Goal: Transaction & Acquisition: Purchase product/service

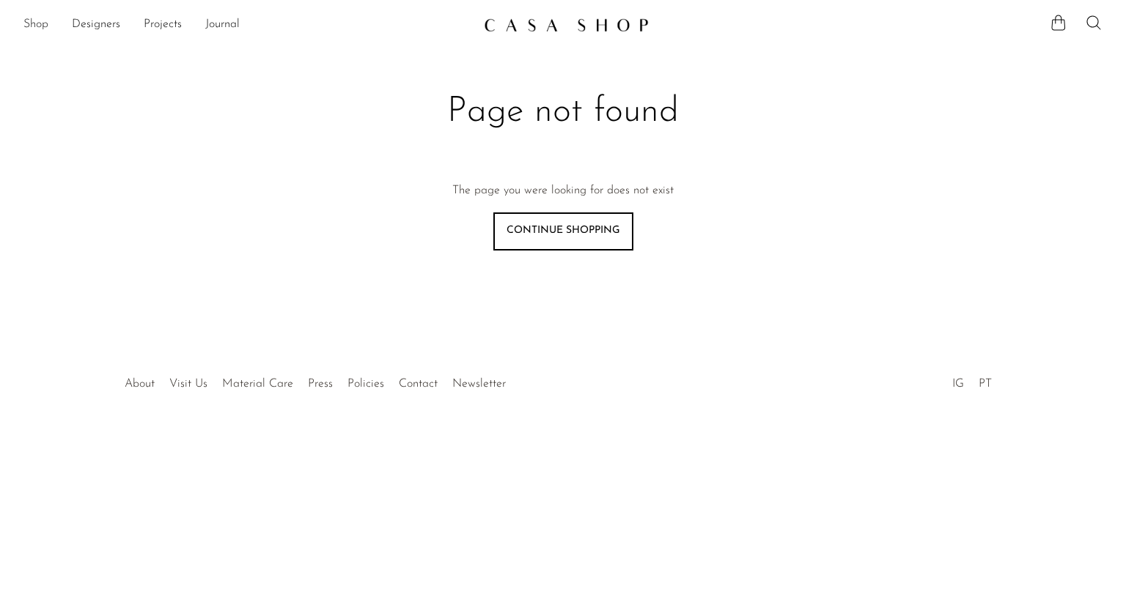
click at [42, 26] on link "Shop" at bounding box center [35, 24] width 25 height 19
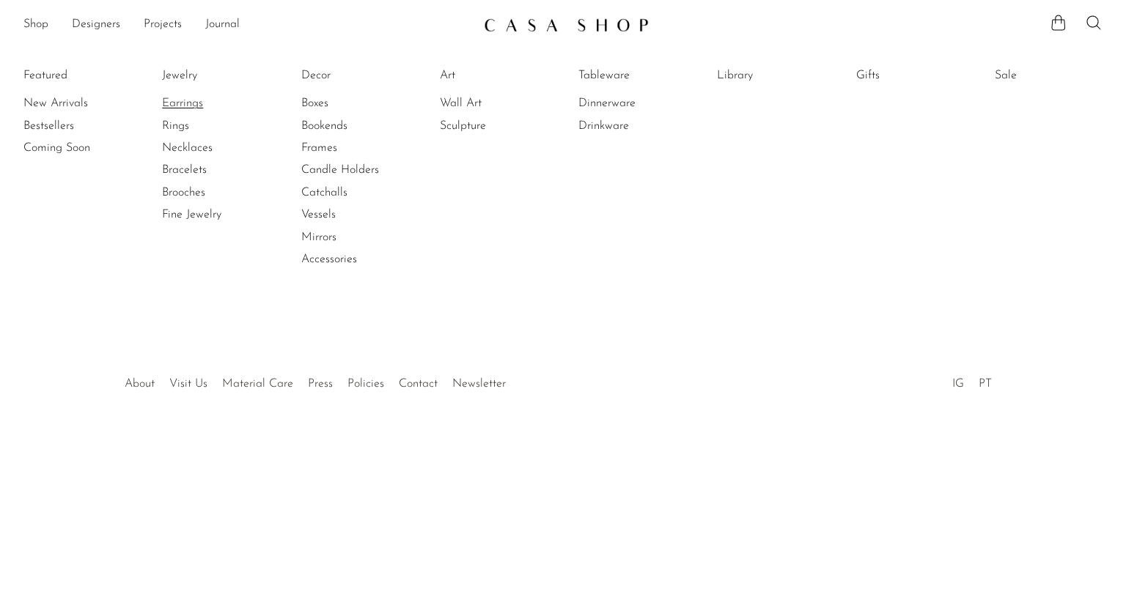
click at [179, 107] on link "Earrings" at bounding box center [217, 103] width 110 height 16
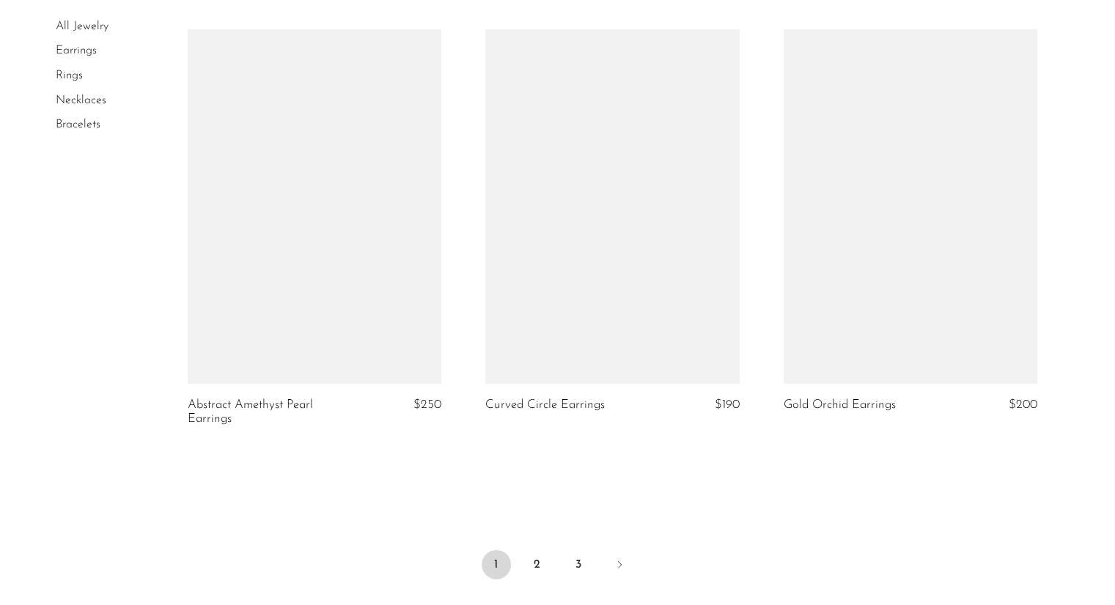
scroll to position [4836, 0]
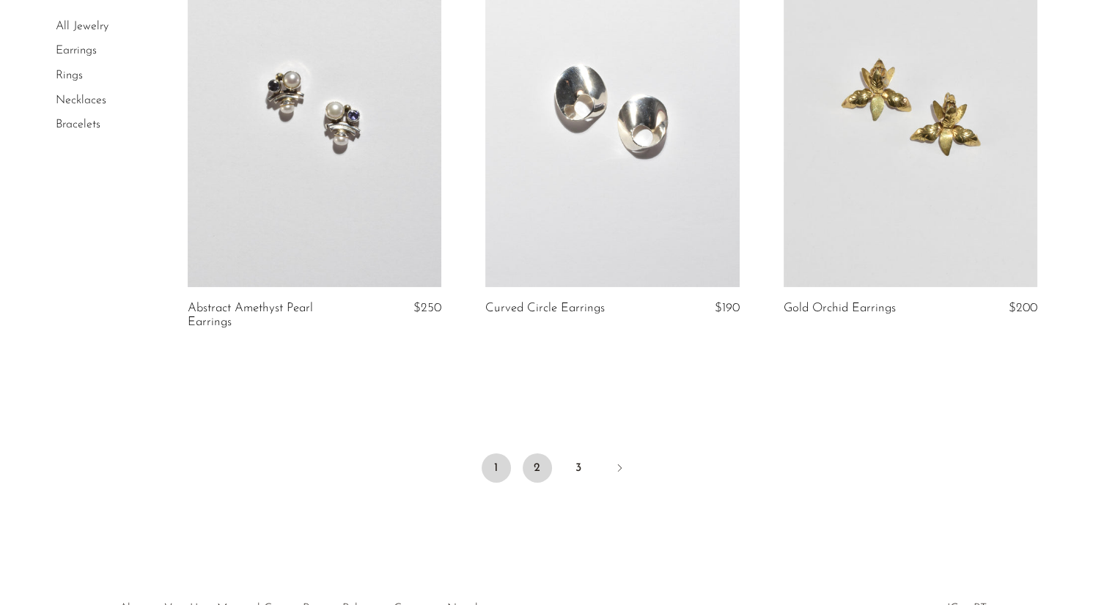
click at [542, 475] on link "2" at bounding box center [536, 468] width 29 height 29
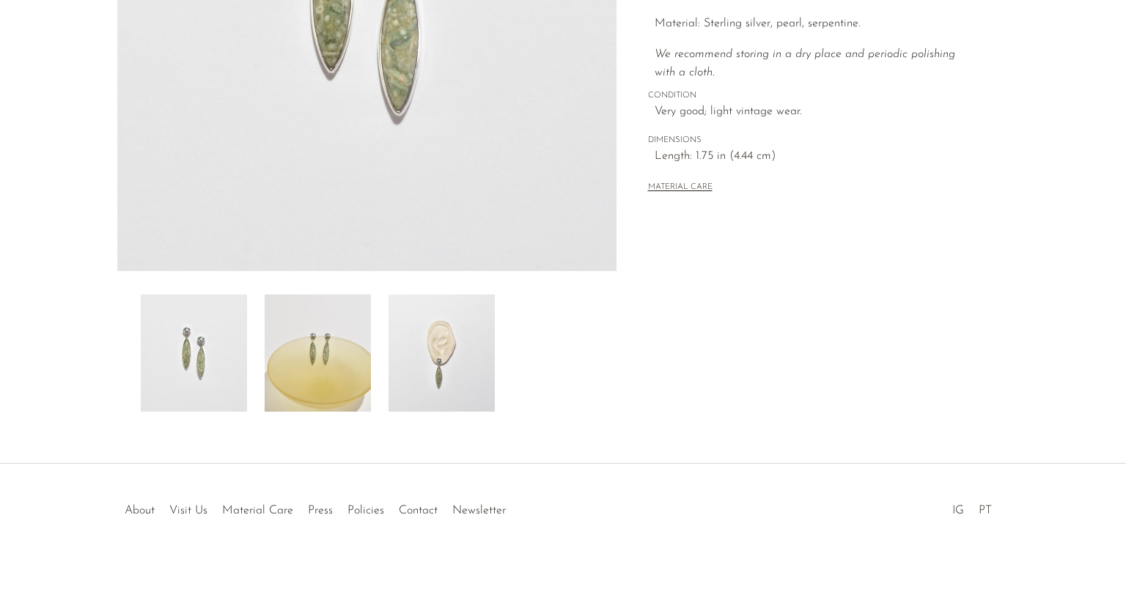
scroll to position [349, 0]
click at [341, 381] on img at bounding box center [318, 350] width 106 height 117
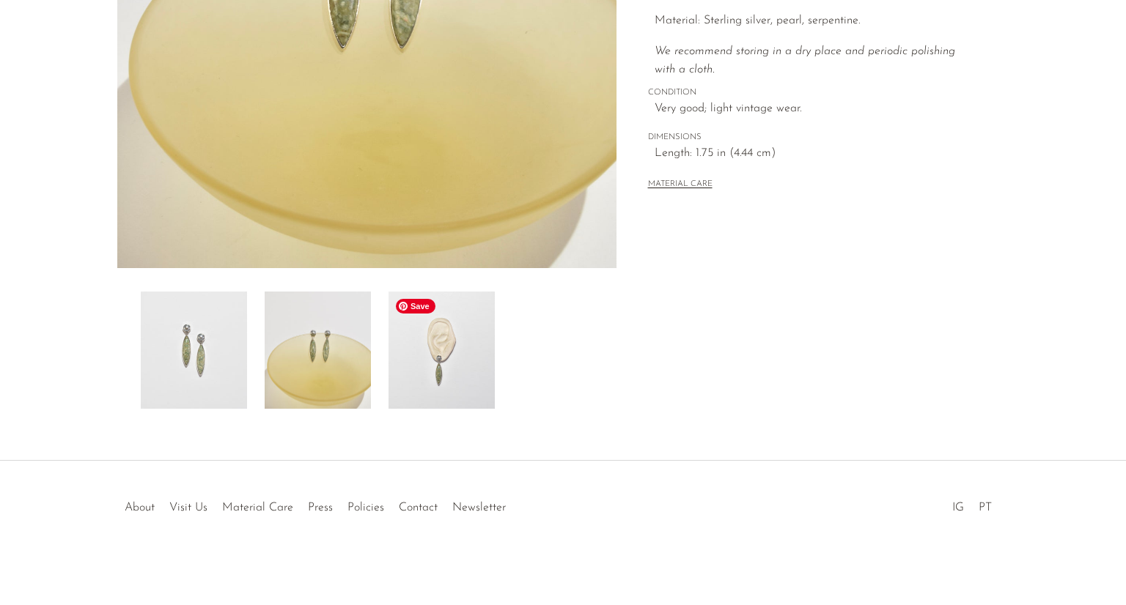
click at [429, 376] on img at bounding box center [441, 350] width 106 height 117
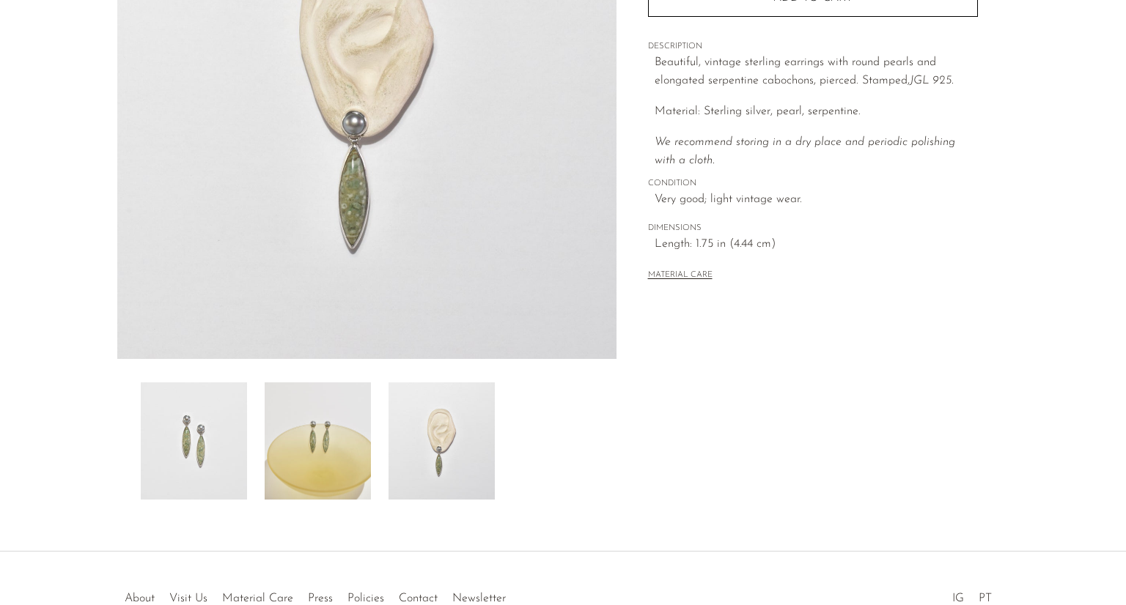
scroll to position [129, 0]
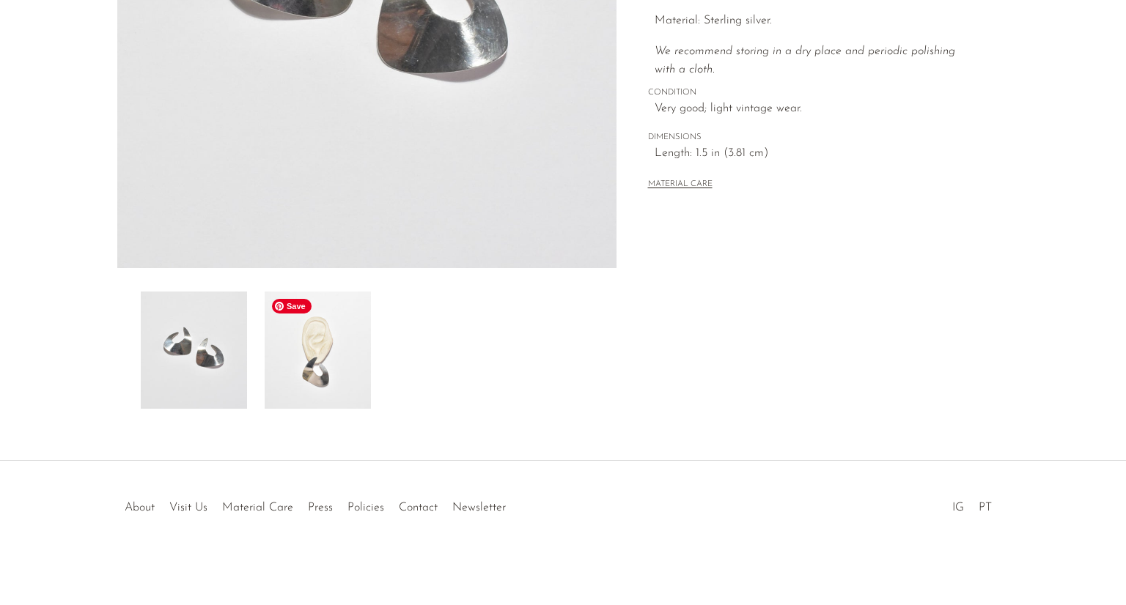
click at [317, 355] on img at bounding box center [318, 350] width 106 height 117
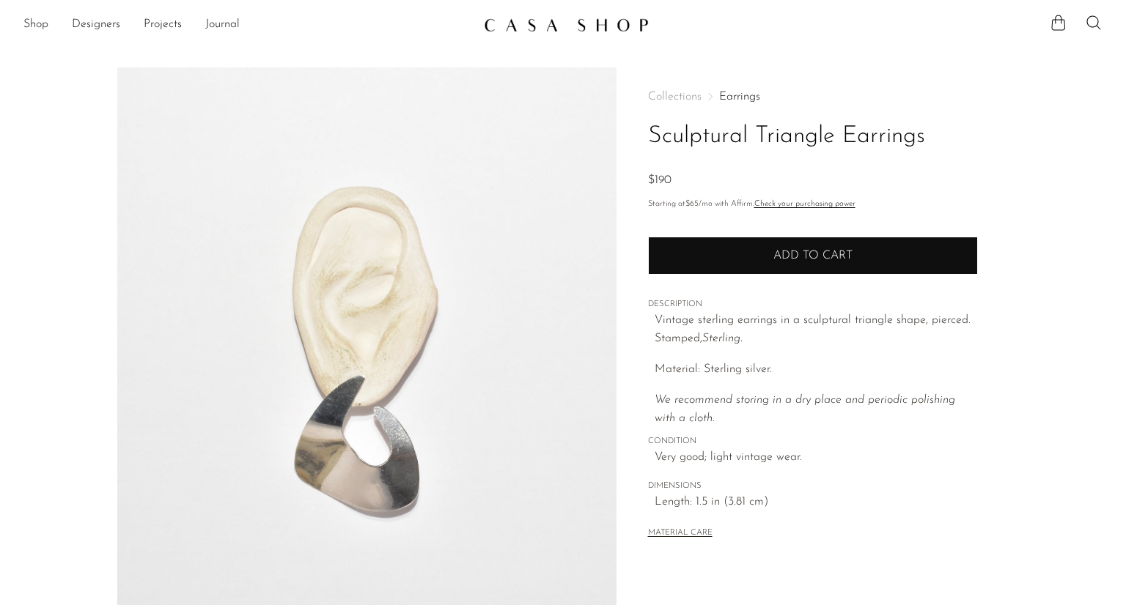
click at [850, 258] on span "Add to cart" at bounding box center [812, 256] width 79 height 14
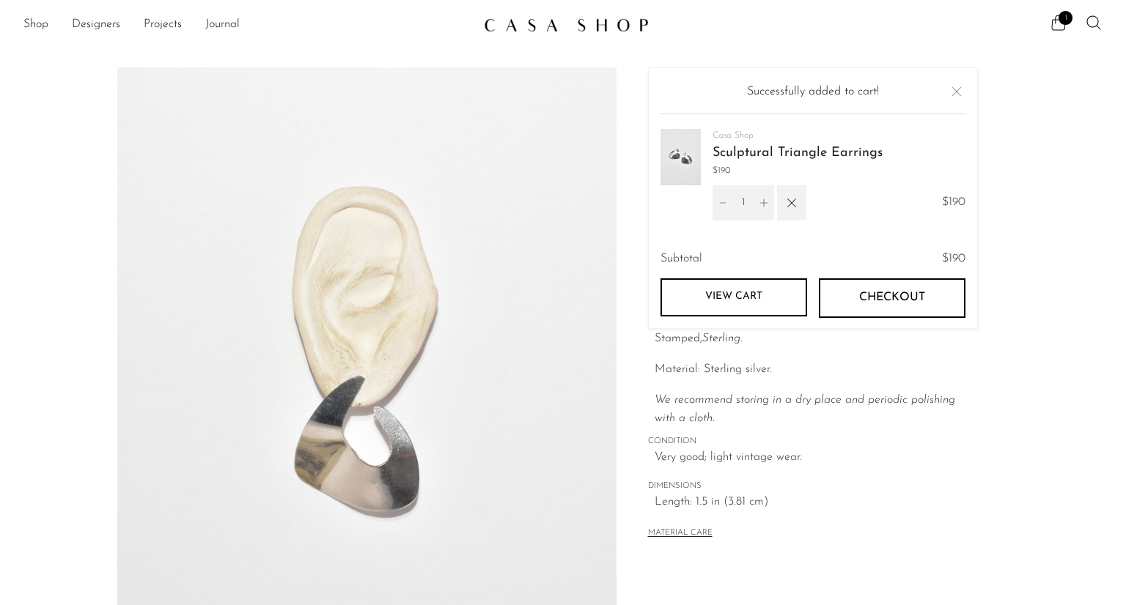
click at [699, 308] on link "View cart" at bounding box center [733, 297] width 147 height 38
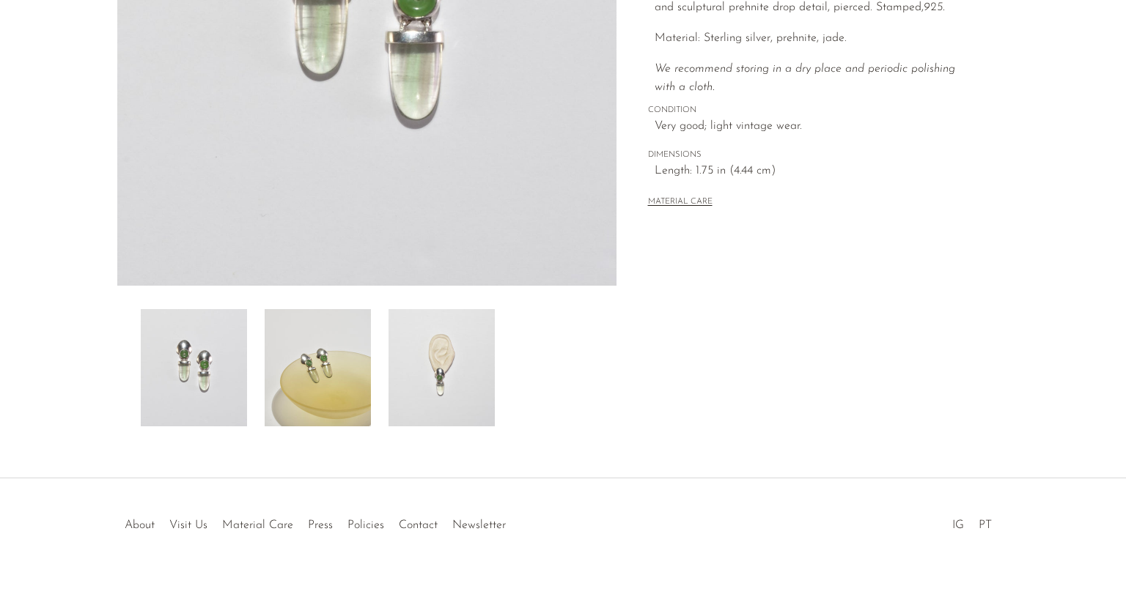
scroll to position [349, 0]
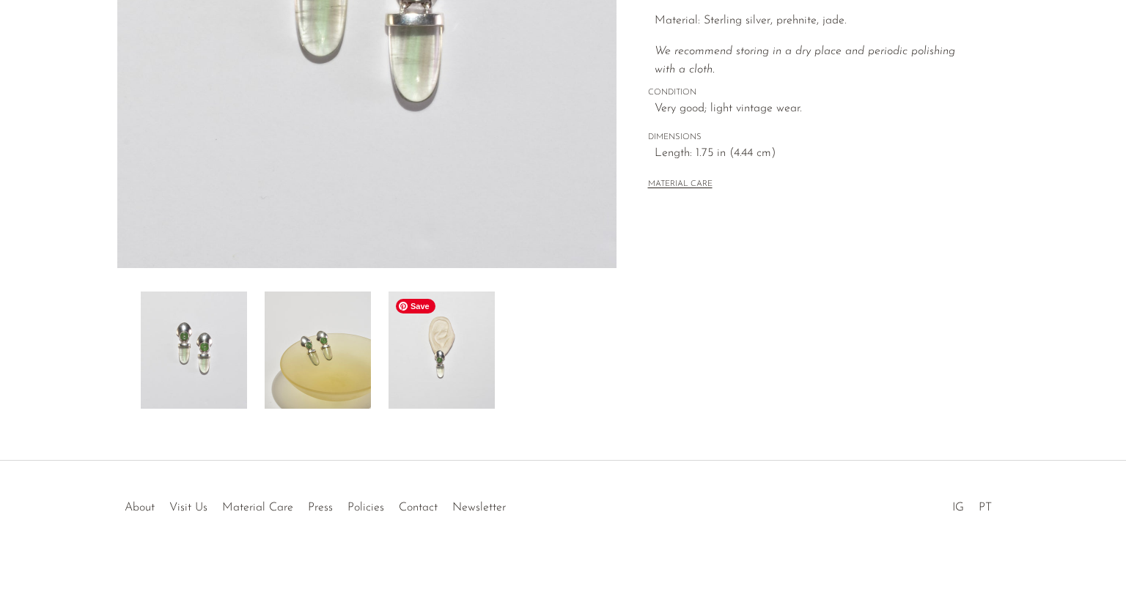
click at [430, 375] on img at bounding box center [441, 350] width 106 height 117
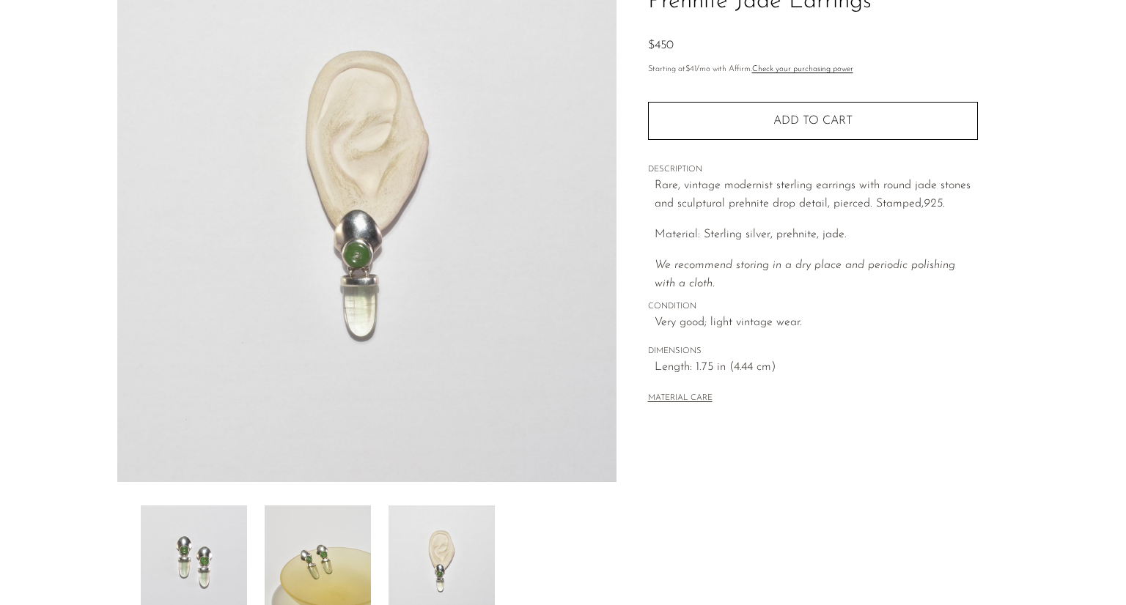
scroll to position [129, 0]
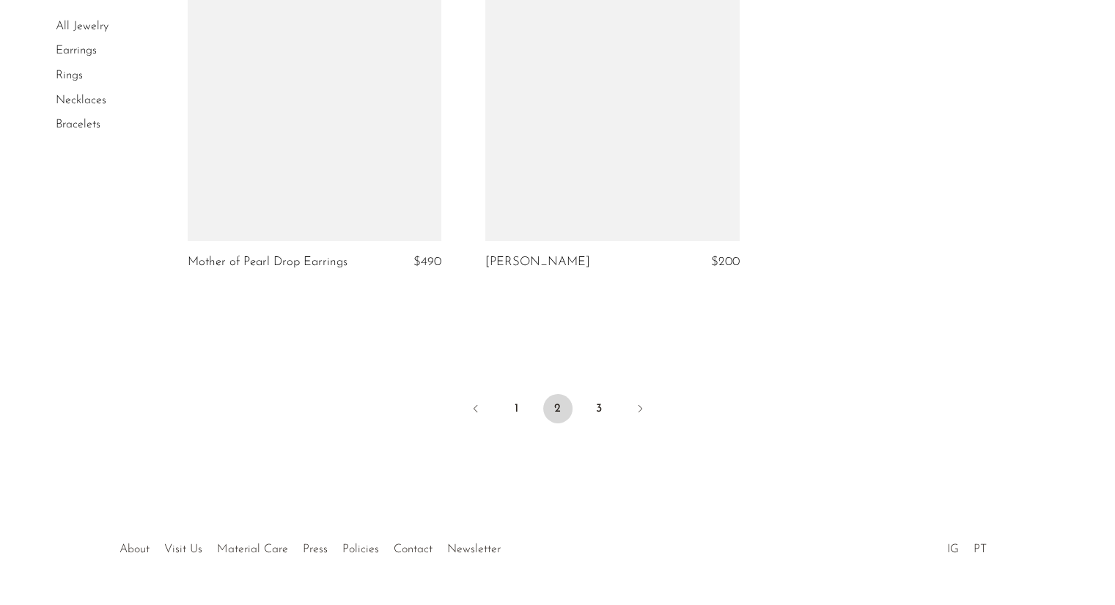
scroll to position [4983, 0]
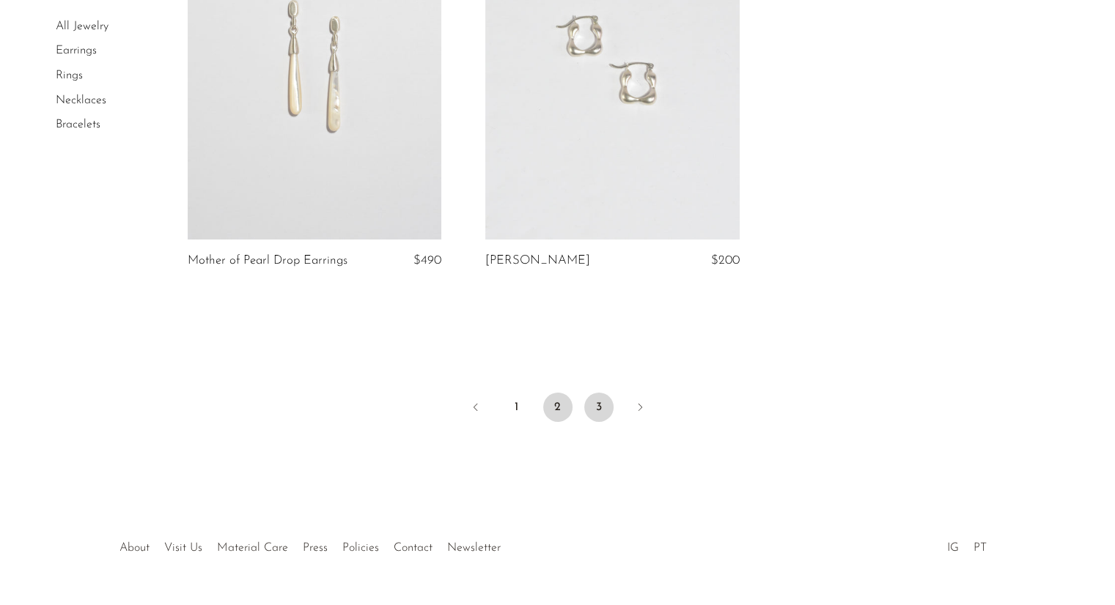
click at [595, 405] on link "3" at bounding box center [598, 407] width 29 height 29
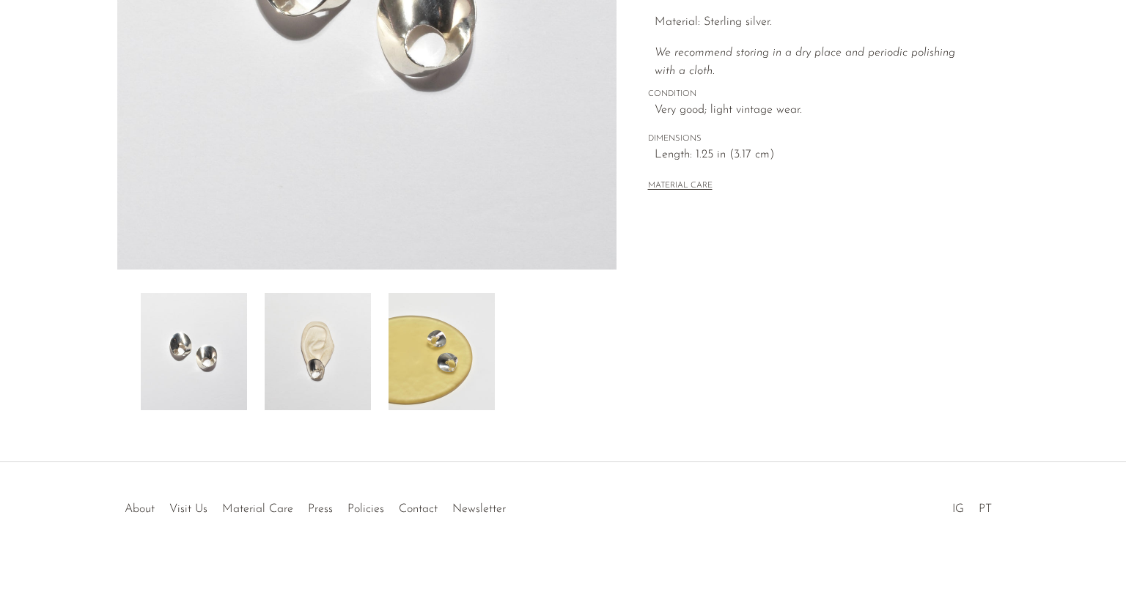
scroll to position [349, 0]
click at [344, 368] on img at bounding box center [318, 350] width 106 height 117
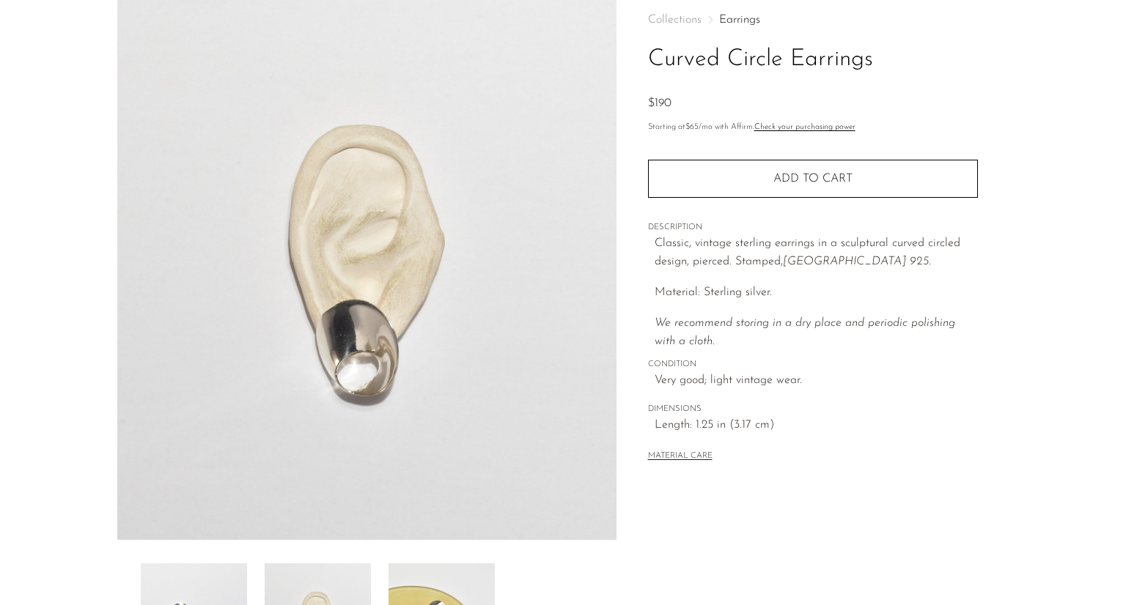
scroll to position [56, 0]
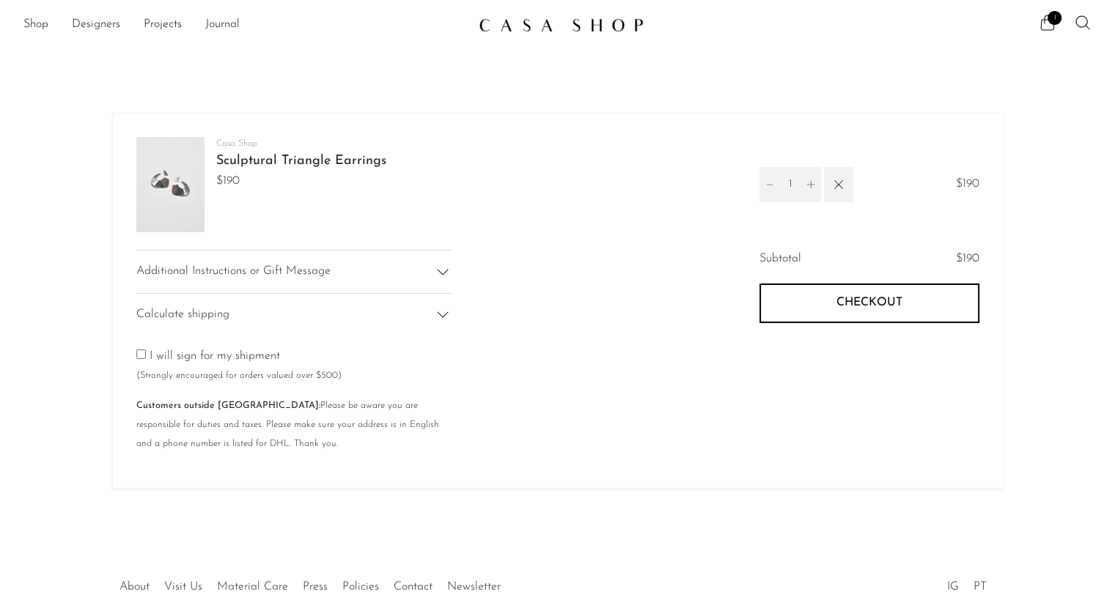
click at [866, 297] on span "Checkout" at bounding box center [869, 303] width 66 height 14
